Goal: Book appointment/travel/reservation

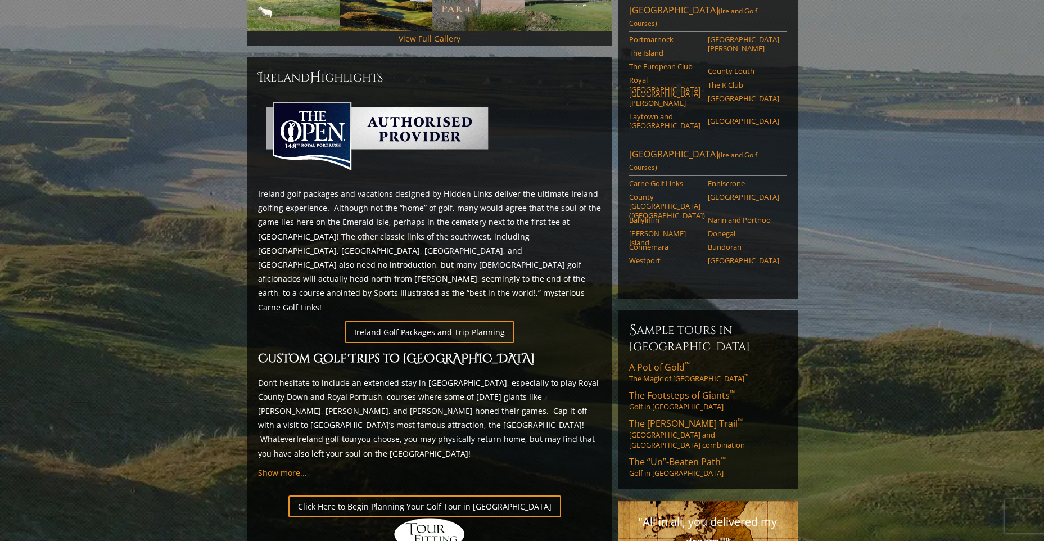
scroll to position [506, 0]
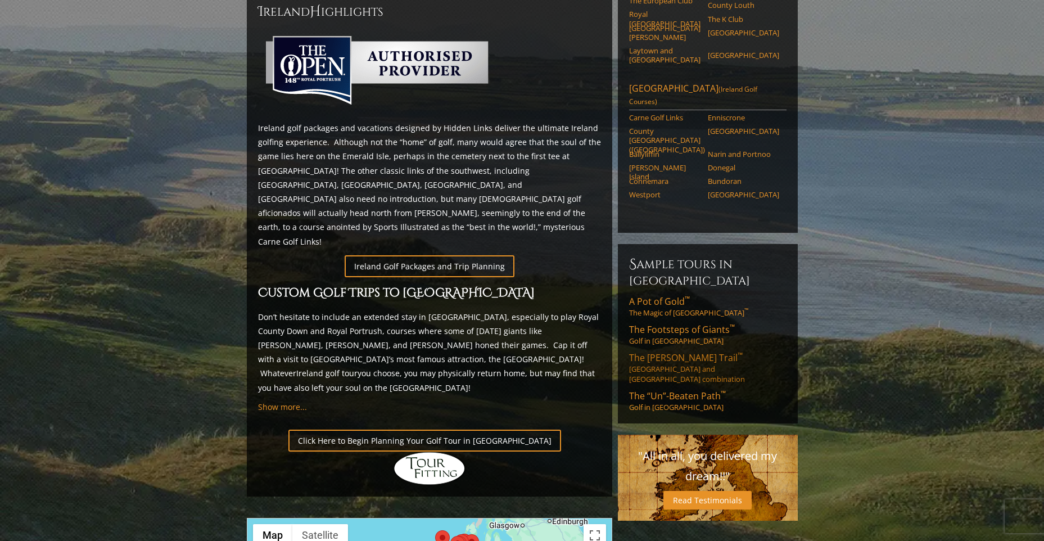
click at [662, 351] on link "The [PERSON_NAME] Trail ™ [GEOGRAPHIC_DATA] and [GEOGRAPHIC_DATA] combination" at bounding box center [707, 367] width 157 height 33
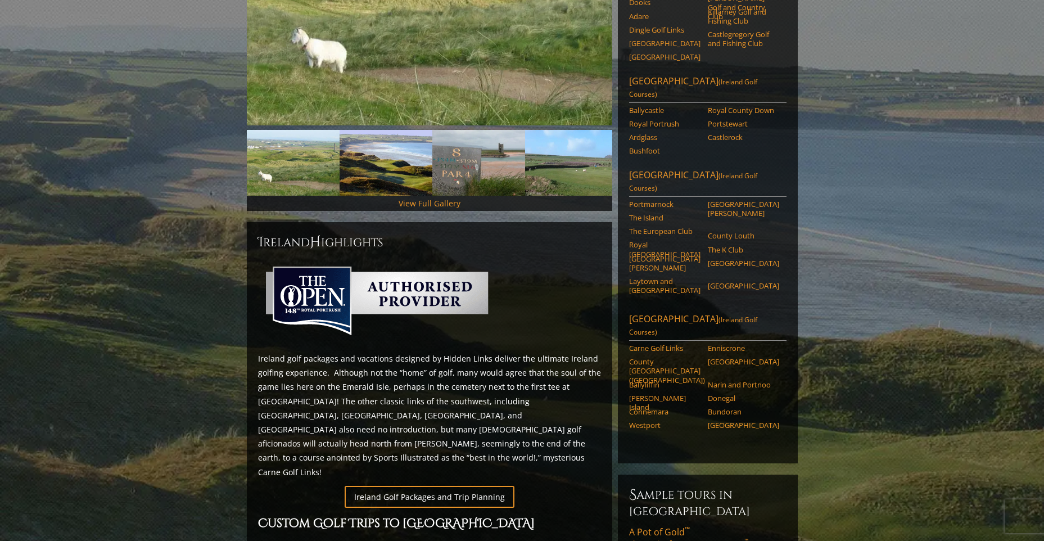
scroll to position [281, 0]
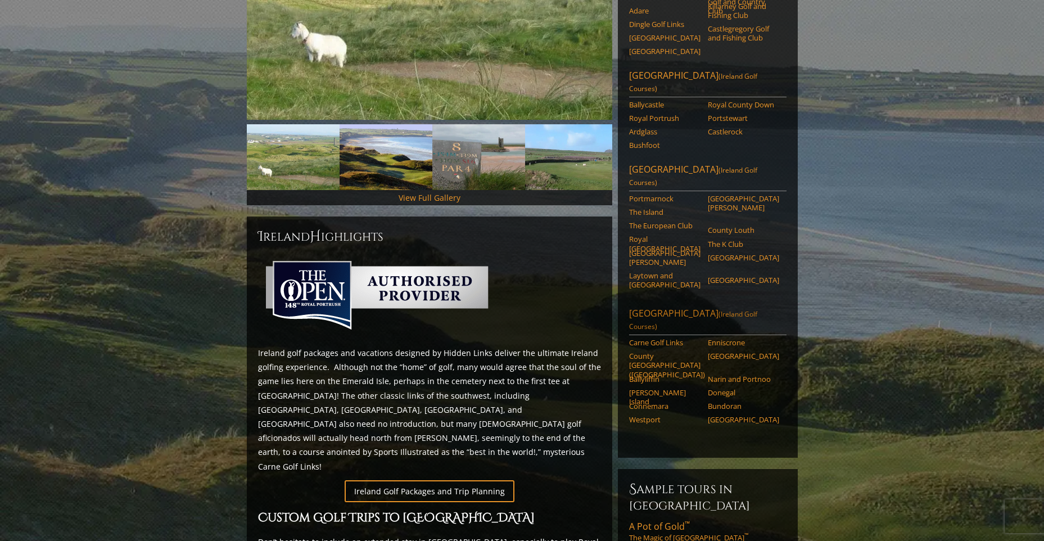
click at [686, 307] on link "[GEOGRAPHIC_DATA] ([GEOGRAPHIC_DATA] Golf Courses)" at bounding box center [707, 321] width 157 height 28
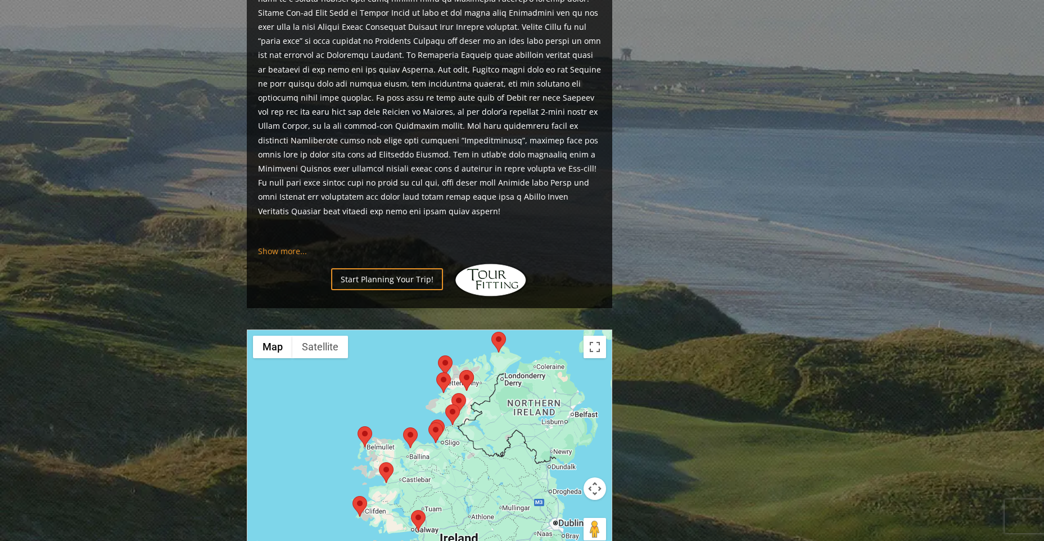
scroll to position [956, 0]
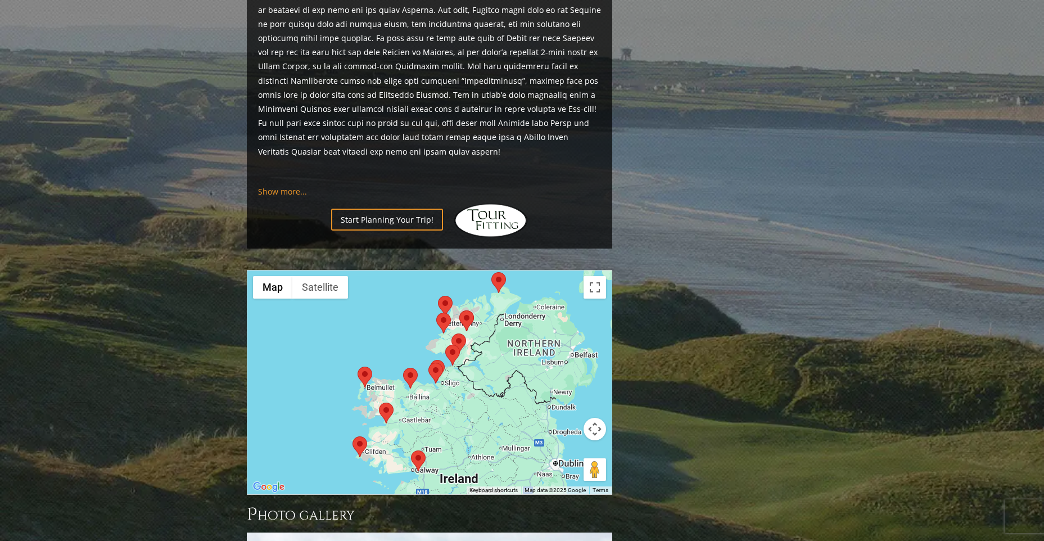
click at [497, 272] on img at bounding box center [498, 282] width 15 height 21
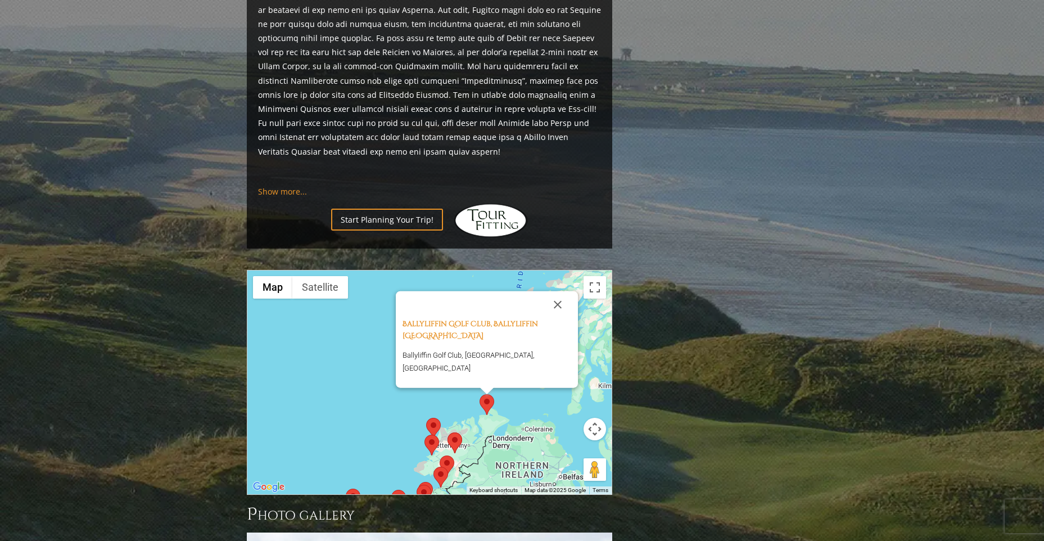
click at [431, 418] on img at bounding box center [433, 428] width 15 height 21
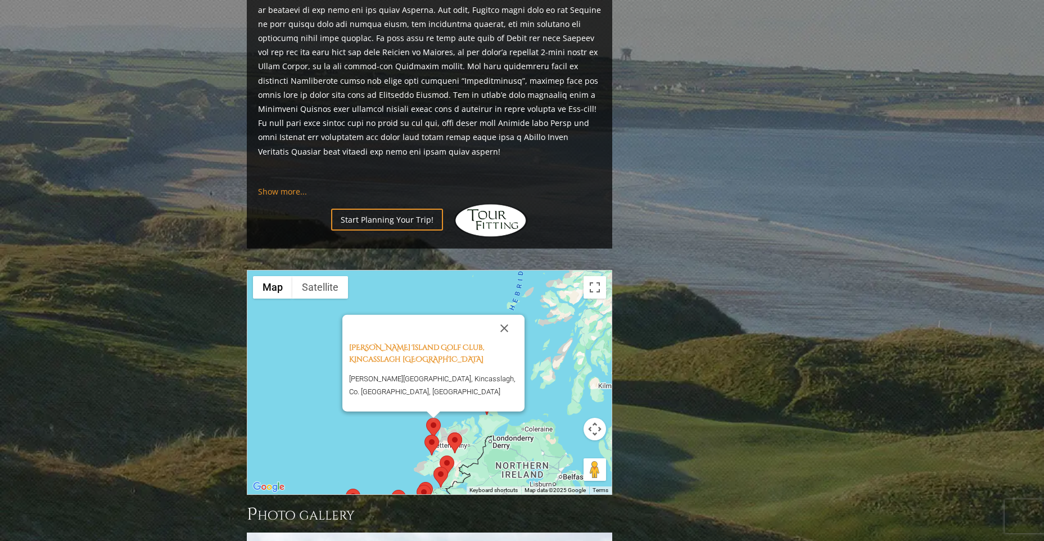
click at [431, 434] on img at bounding box center [431, 444] width 15 height 21
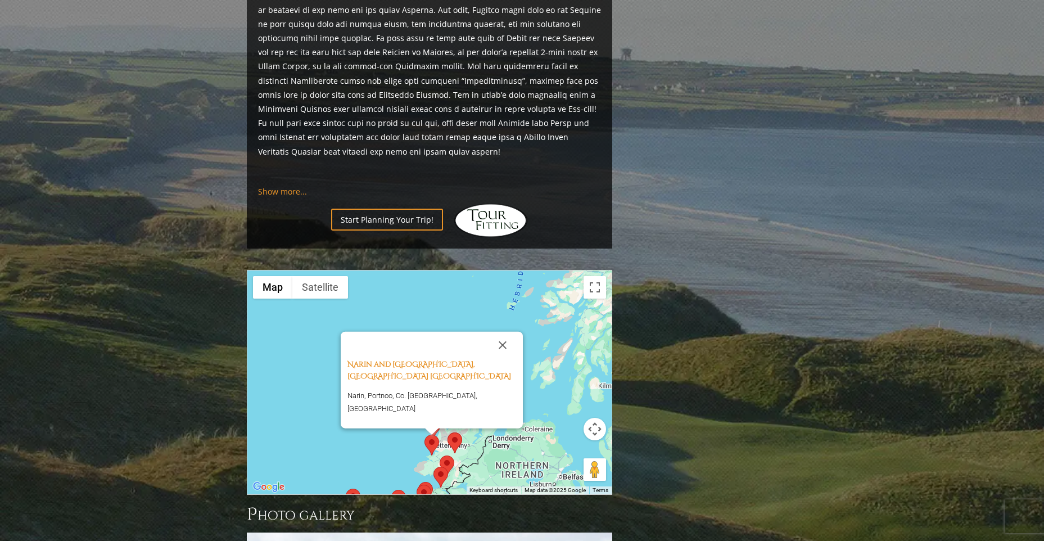
click at [449, 455] on img at bounding box center [447, 465] width 15 height 21
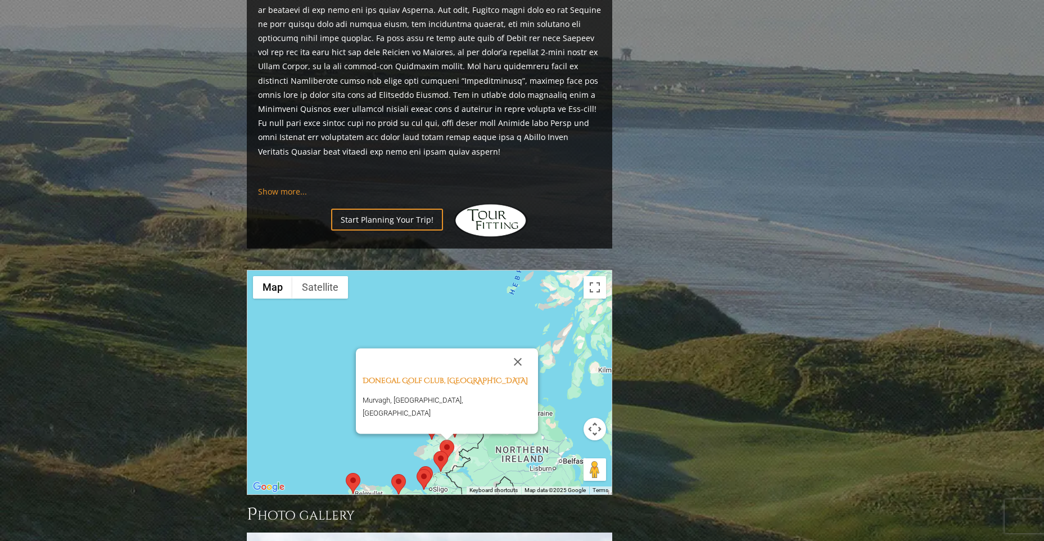
click at [440, 451] on img at bounding box center [440, 461] width 15 height 21
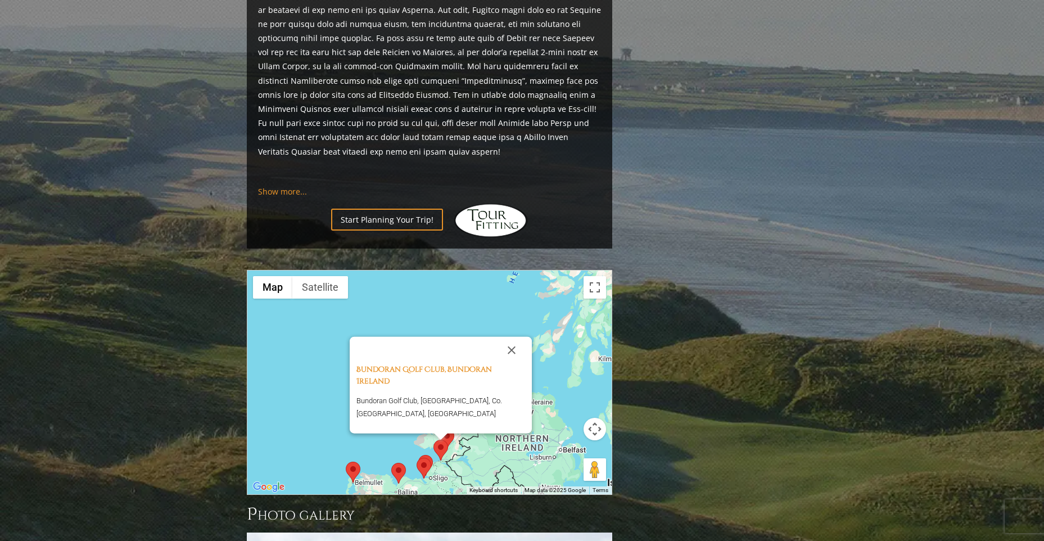
click at [424, 458] on img at bounding box center [424, 468] width 15 height 21
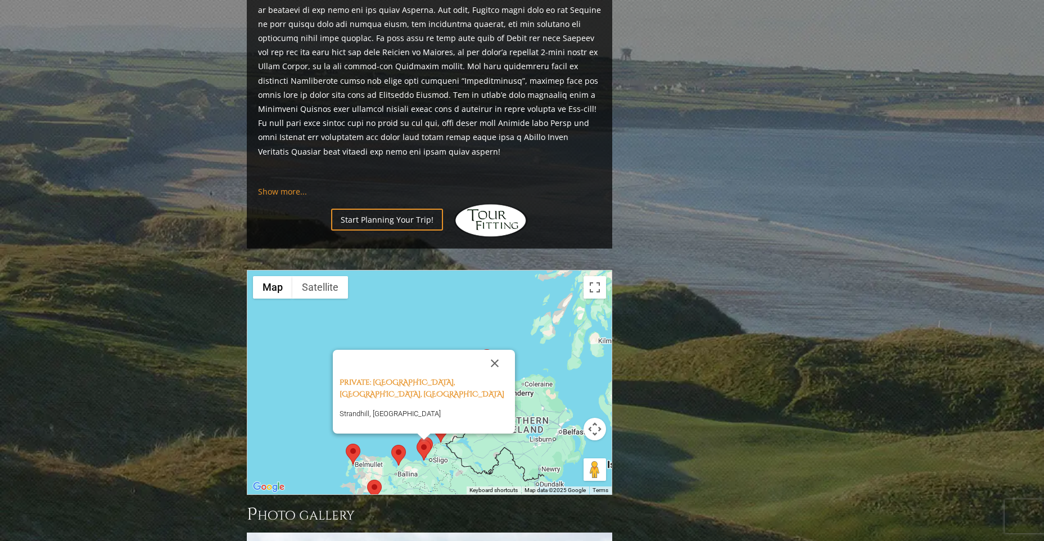
click at [428, 440] on img at bounding box center [424, 450] width 15 height 21
click at [432, 437] on img at bounding box center [425, 447] width 15 height 21
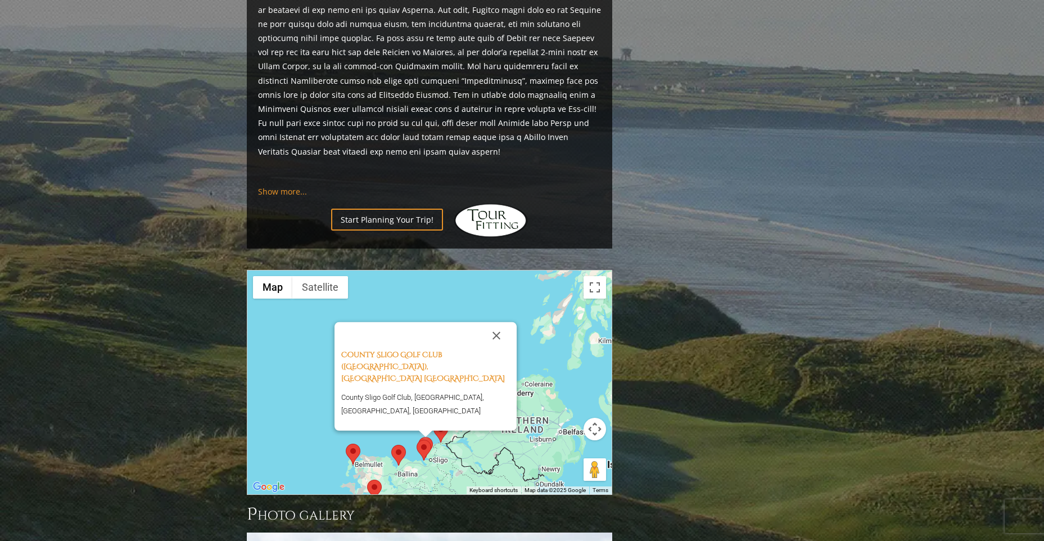
click at [354, 443] on img at bounding box center [353, 453] width 15 height 21
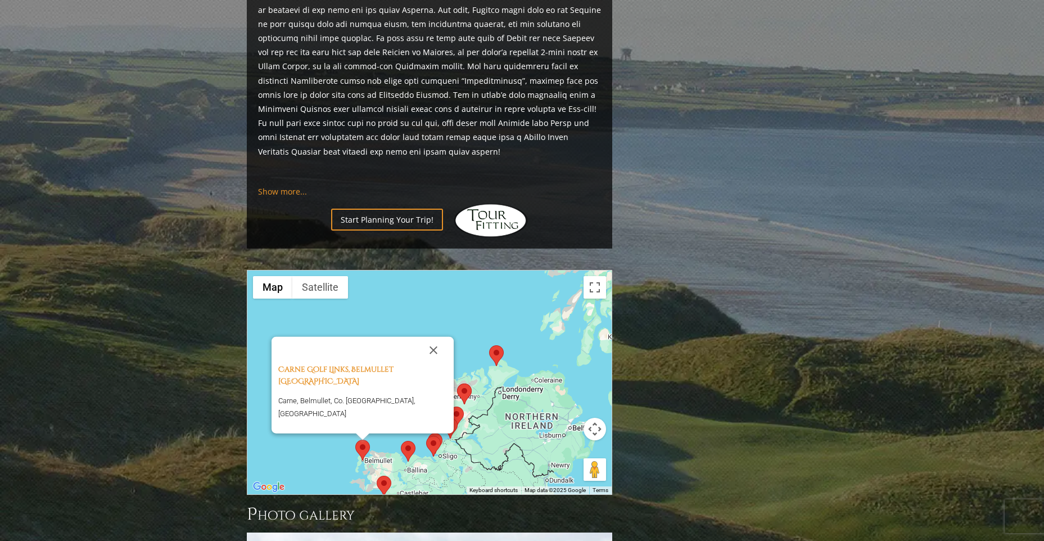
click at [382, 476] on img at bounding box center [384, 486] width 15 height 21
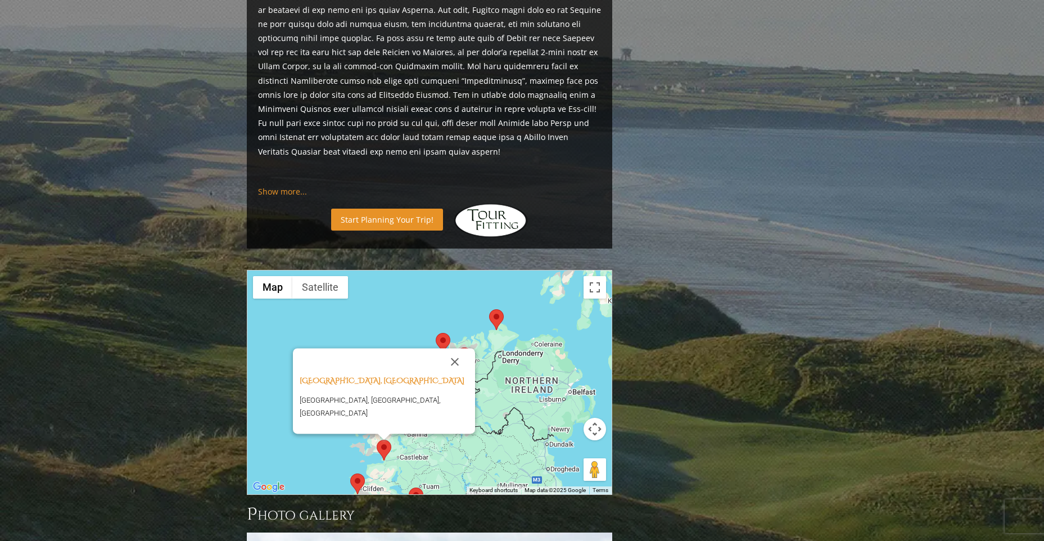
click at [399, 209] on link "Start Planning Your Trip!" at bounding box center [387, 220] width 112 height 22
